Goal: Information Seeking & Learning: Learn about a topic

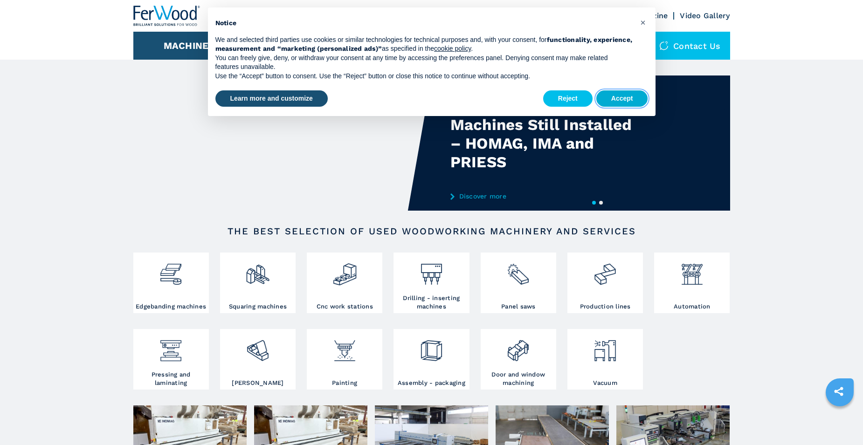
click at [620, 93] on button "Accept" at bounding box center [622, 98] width 52 height 17
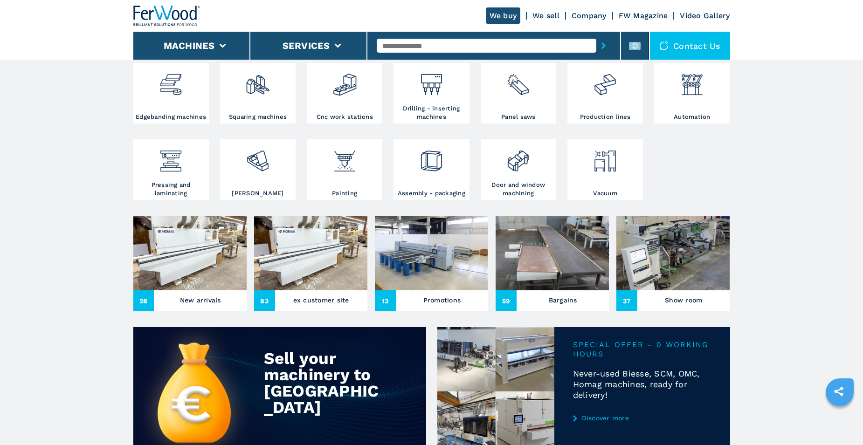
scroll to position [140, 0]
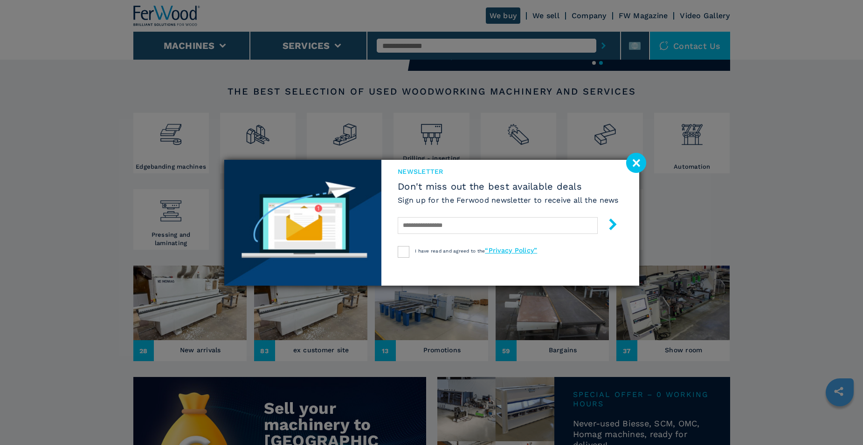
click at [195, 351] on div "newsletter Don't miss out the best available deals Sign up for the Ferwood news…" at bounding box center [431, 222] width 863 height 445
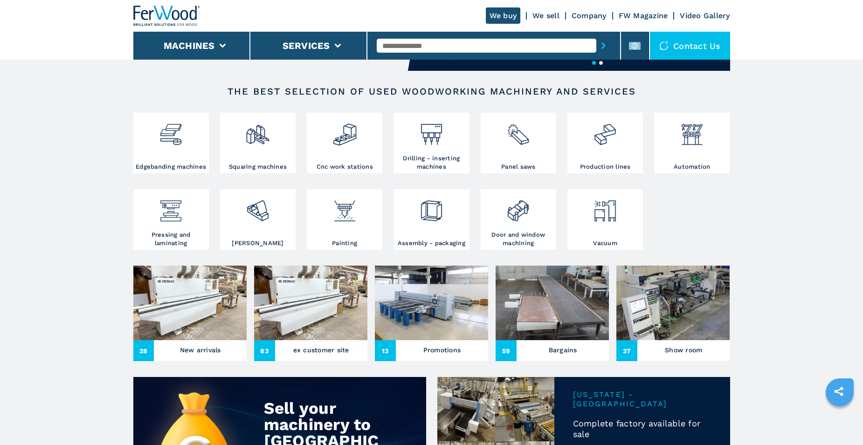
click at [203, 350] on h3 "New arrivals" at bounding box center [200, 350] width 41 height 13
click at [193, 321] on img at bounding box center [189, 303] width 113 height 75
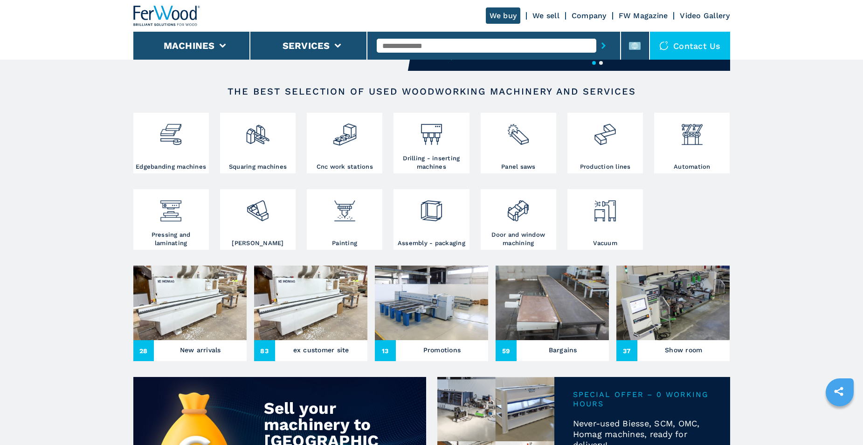
click at [143, 357] on span "28" at bounding box center [143, 350] width 21 height 21
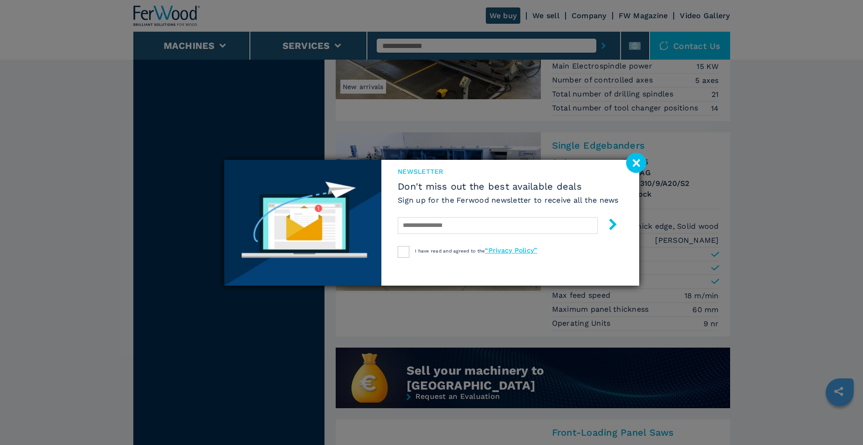
scroll to position [606, 0]
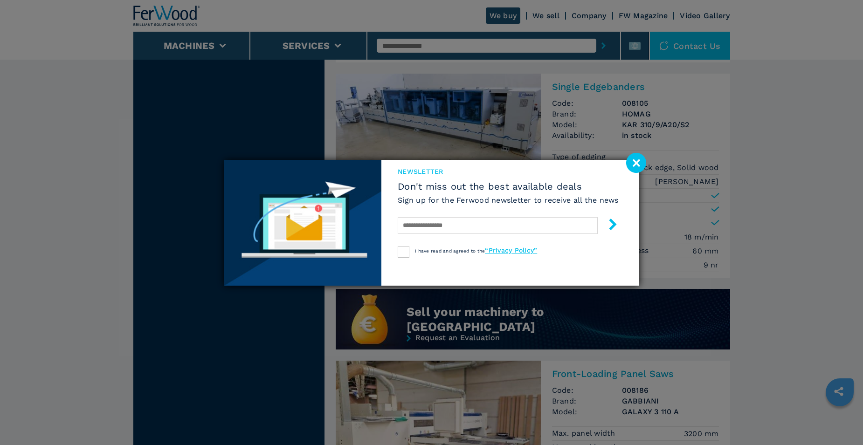
click at [638, 160] on image at bounding box center [636, 163] width 20 height 20
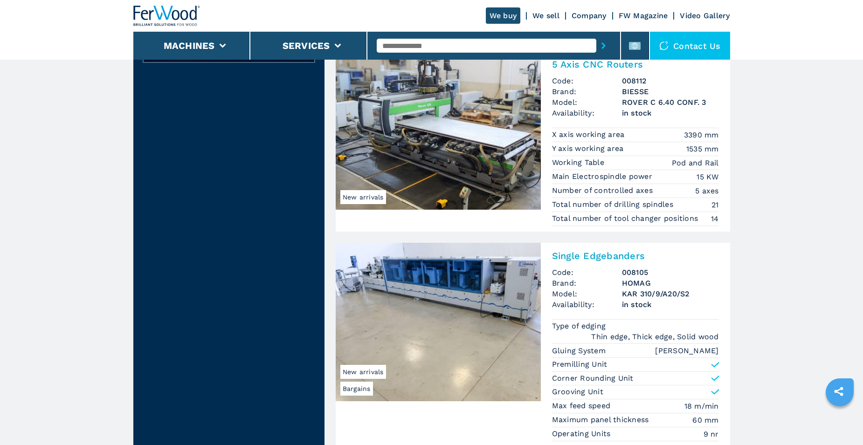
scroll to position [0, 0]
